Goal: Transaction & Acquisition: Obtain resource

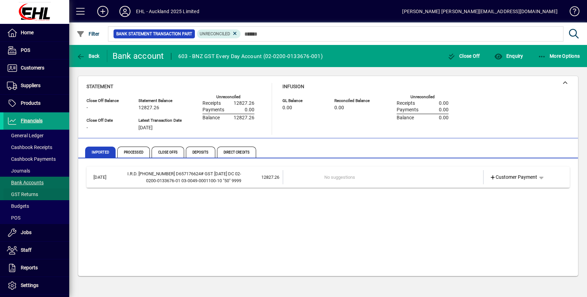
drag, startPoint x: 34, startPoint y: 183, endPoint x: 52, endPoint y: 196, distance: 22.8
click at [34, 183] on span "Bank Accounts" at bounding box center [25, 183] width 37 height 6
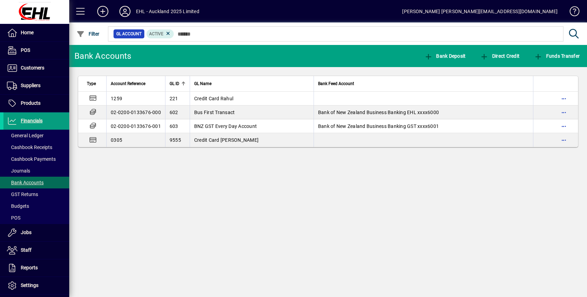
click at [247, 193] on div "Bank Accounts Bank Deposit Direct Credit Funds Transfer Type Account Reference …" at bounding box center [327, 171] width 517 height 252
click at [36, 68] on span "Customers" at bounding box center [33, 68] width 24 height 6
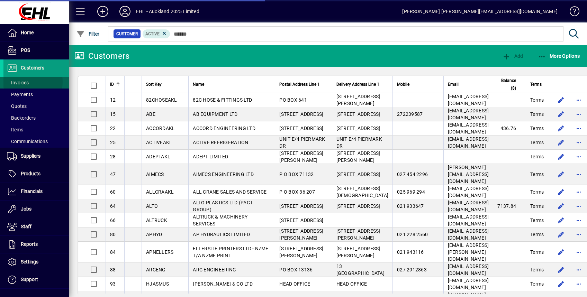
drag, startPoint x: 22, startPoint y: 82, endPoint x: 50, endPoint y: 83, distance: 27.3
click at [22, 82] on span "Invoices" at bounding box center [18, 83] width 22 height 6
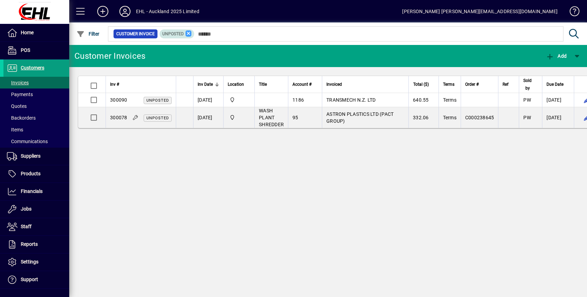
click at [190, 33] on icon at bounding box center [188, 33] width 6 height 6
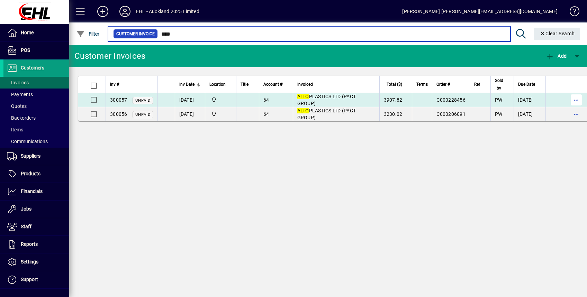
type input "****"
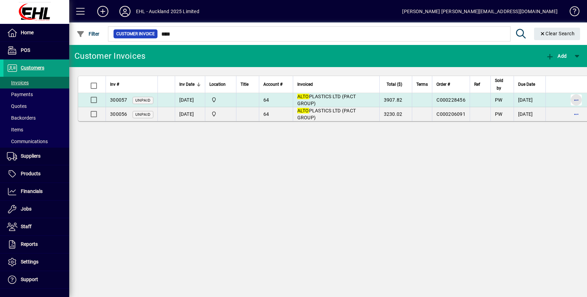
click at [584, 100] on span "button" at bounding box center [576, 100] width 17 height 17
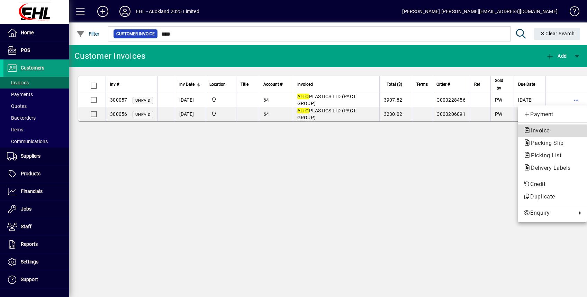
click at [543, 131] on span "Invoice" at bounding box center [538, 130] width 30 height 7
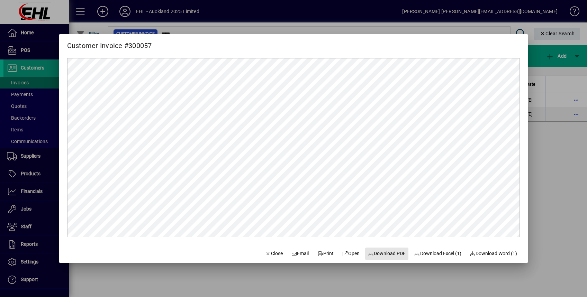
drag, startPoint x: 388, startPoint y: 256, endPoint x: 429, endPoint y: 267, distance: 42.7
click at [388, 256] on span "Download PDF" at bounding box center [387, 253] width 38 height 7
click at [580, 114] on div at bounding box center [293, 148] width 587 height 297
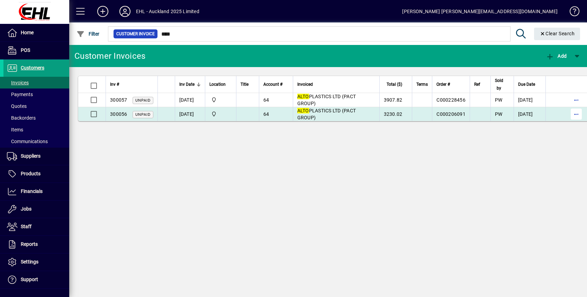
click at [584, 113] on span "button" at bounding box center [576, 114] width 17 height 17
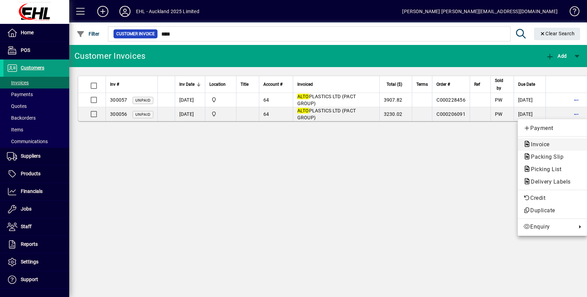
click at [538, 143] on span "Invoice" at bounding box center [538, 144] width 30 height 7
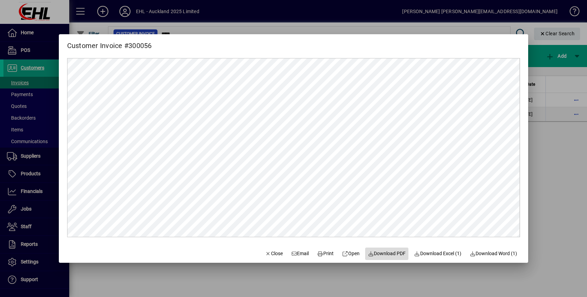
drag, startPoint x: 389, startPoint y: 253, endPoint x: 399, endPoint y: 261, distance: 13.0
click at [389, 252] on span "Download PDF" at bounding box center [387, 253] width 38 height 7
click at [561, 174] on div at bounding box center [293, 148] width 587 height 297
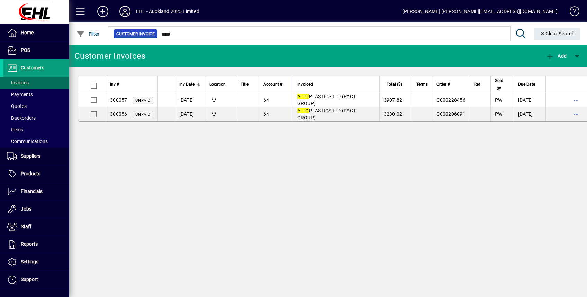
click at [371, 197] on div "Customer Invoices Add Inv # Inv Date Location Title Account # Invoiced Total ($…" at bounding box center [327, 171] width 517 height 252
click at [30, 190] on span "Financials" at bounding box center [32, 191] width 22 height 6
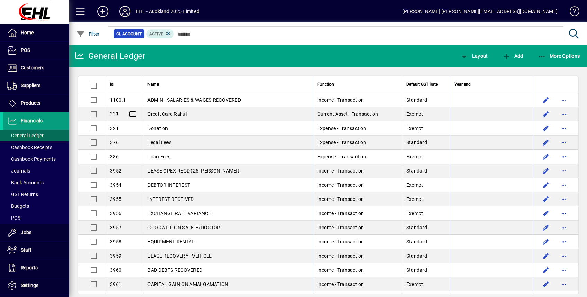
drag, startPoint x: 26, startPoint y: 181, endPoint x: 180, endPoint y: 181, distance: 153.6
click at [27, 181] on span "Bank Accounts" at bounding box center [25, 183] width 37 height 6
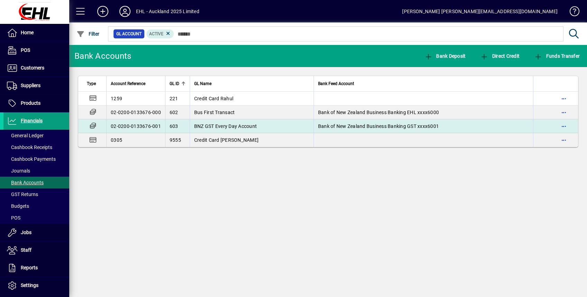
click at [242, 127] on span "BNZ GST Every Day Account" at bounding box center [225, 126] width 63 height 6
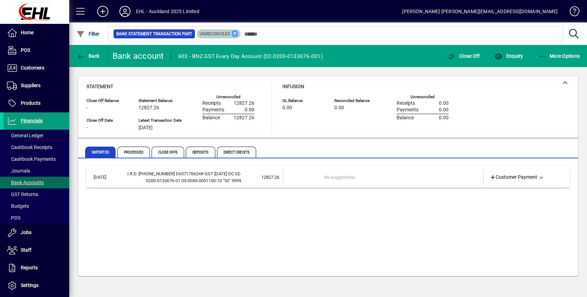
click at [234, 33] on icon at bounding box center [235, 33] width 6 height 6
click at [122, 8] on icon at bounding box center [125, 11] width 14 height 11
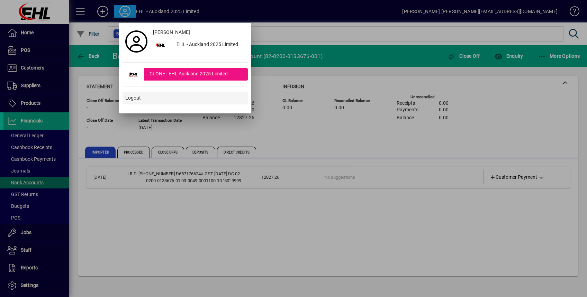
click at [135, 97] on span "Logout" at bounding box center [133, 97] width 16 height 7
